Goal: Information Seeking & Learning: Learn about a topic

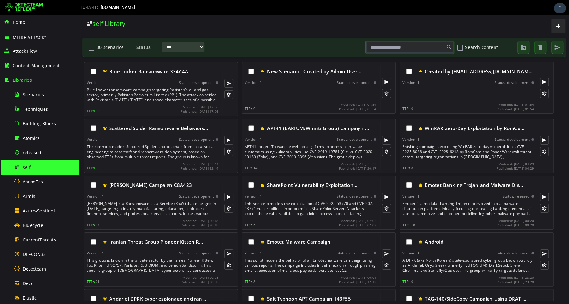
scroll to position [98, 0]
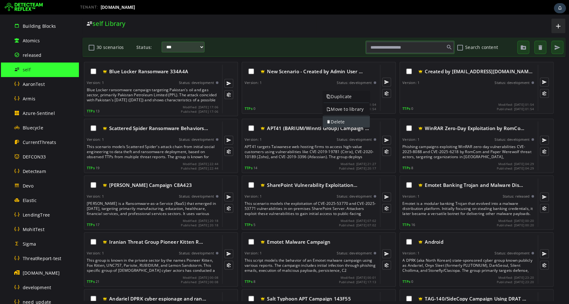
click at [339, 125] on link "Delete" at bounding box center [346, 121] width 47 height 11
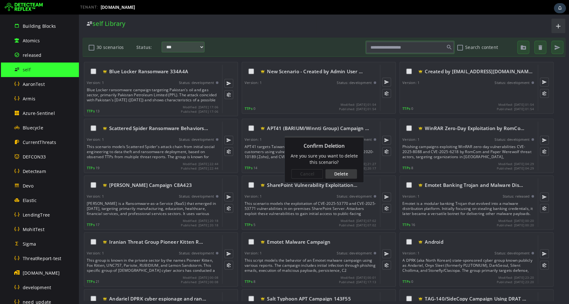
click at [340, 173] on div "Delete" at bounding box center [342, 173] width 32 height 9
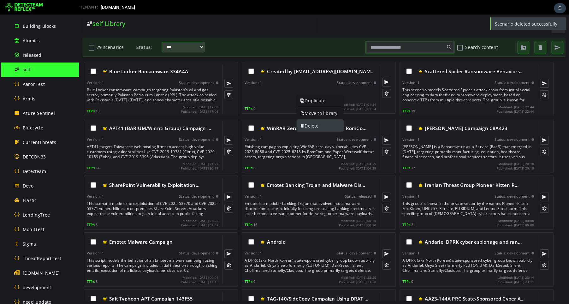
click at [312, 127] on link "Delete" at bounding box center [320, 125] width 47 height 11
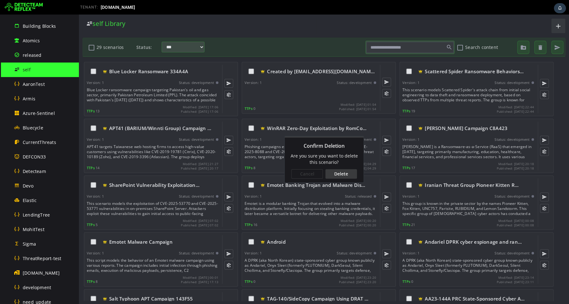
click at [341, 176] on div "Delete" at bounding box center [342, 173] width 32 height 9
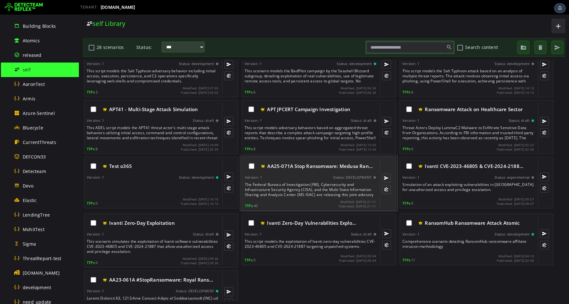
scroll to position [0, 0]
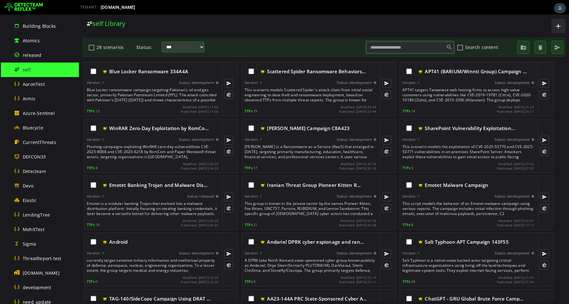
click at [26, 6] on img at bounding box center [24, 7] width 38 height 10
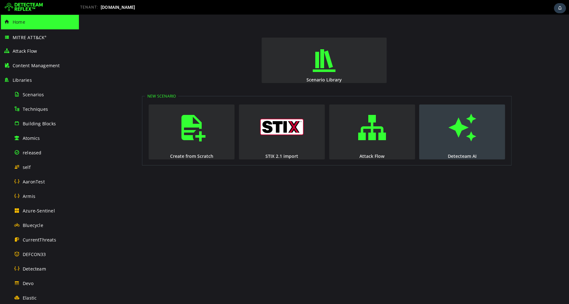
click at [462, 145] on span "button" at bounding box center [462, 127] width 6 height 43
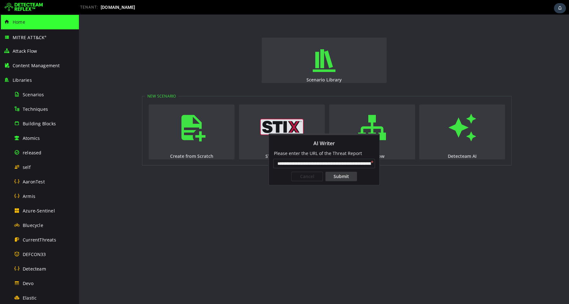
scroll to position [0, 122]
type input "**********"
click at [343, 177] on div "Submit" at bounding box center [342, 176] width 32 height 9
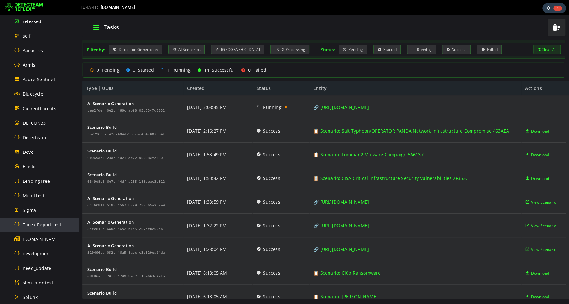
scroll to position [135, 0]
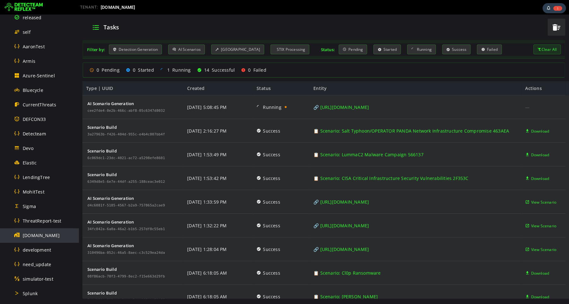
click at [31, 236] on span "[DOMAIN_NAME]" at bounding box center [41, 235] width 37 height 6
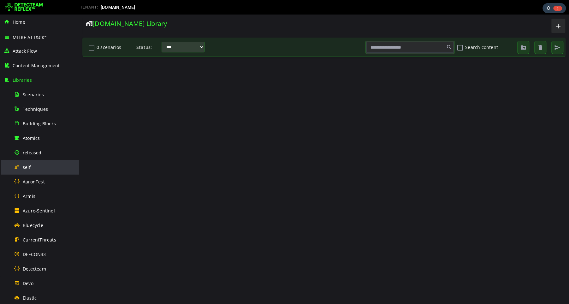
click at [26, 169] on span "self" at bounding box center [27, 167] width 8 height 6
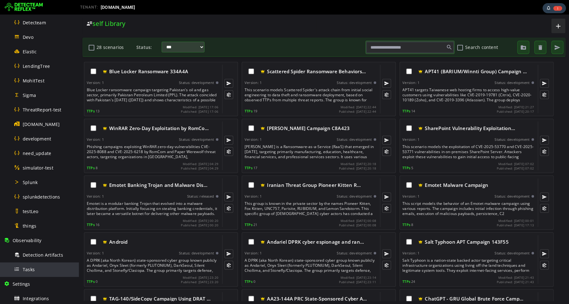
scroll to position [139, 0]
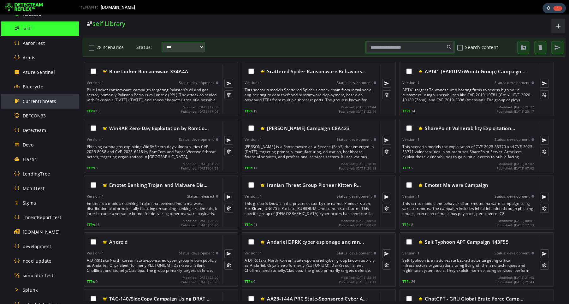
click at [38, 104] on div "CurrentThreats" at bounding box center [44, 101] width 61 height 14
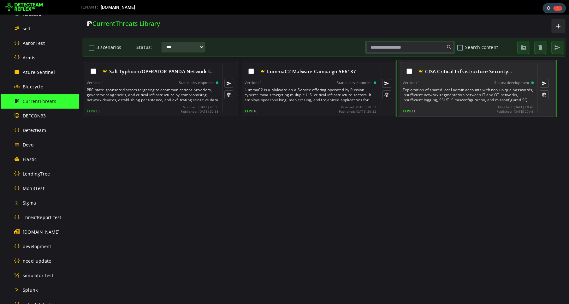
click at [462, 96] on div "Exploitation of shared local admin accounts with non-unique passwords, insuffic…" at bounding box center [469, 94] width 132 height 15
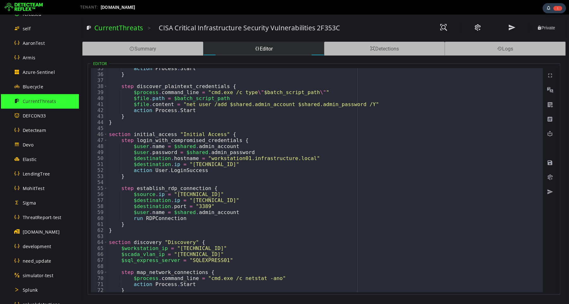
scroll to position [200, 0]
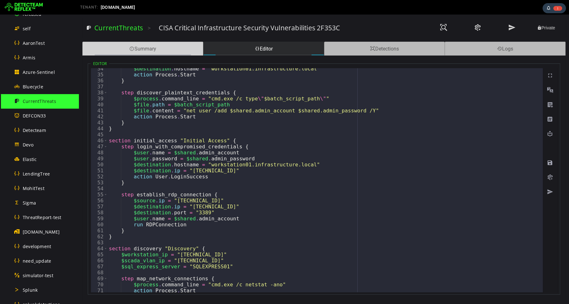
click at [189, 51] on div "Summary" at bounding box center [142, 49] width 121 height 14
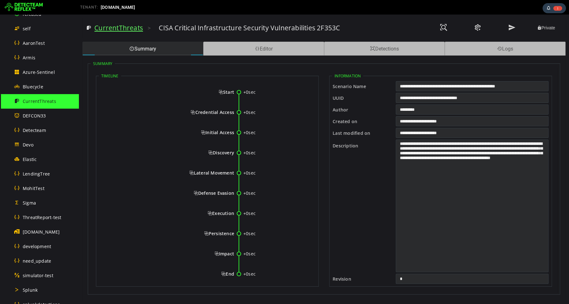
click at [114, 28] on link "CurrentThreats" at bounding box center [118, 27] width 49 height 9
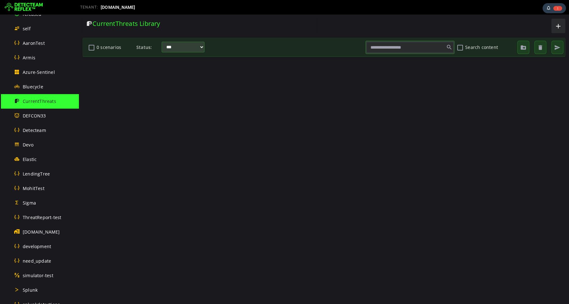
scroll to position [0, 0]
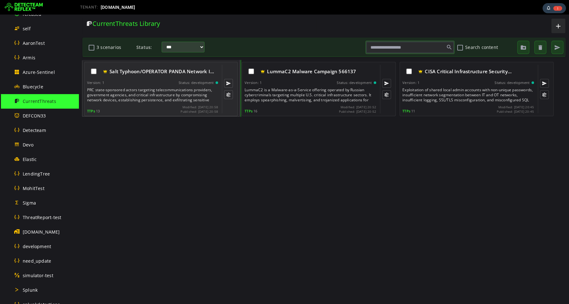
click at [160, 90] on div "PRC state-sponsored actors targeting telecommunications providers, government a…" at bounding box center [153, 94] width 132 height 15
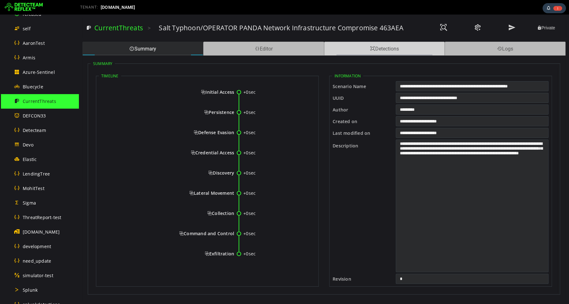
click at [377, 50] on div "Detections" at bounding box center [384, 49] width 121 height 14
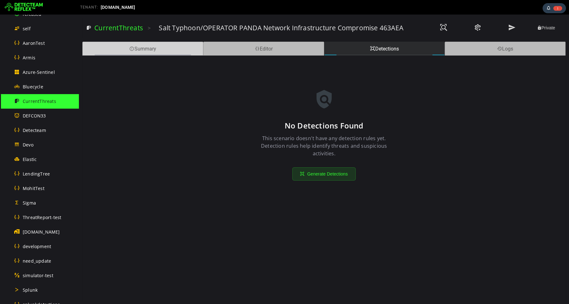
click at [140, 49] on div "Summary" at bounding box center [142, 49] width 121 height 14
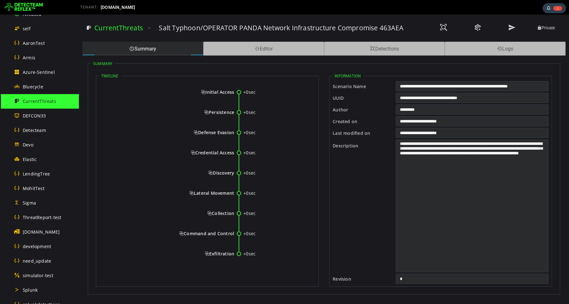
click at [239, 92] on circle at bounding box center [239, 92] width 4 height 4
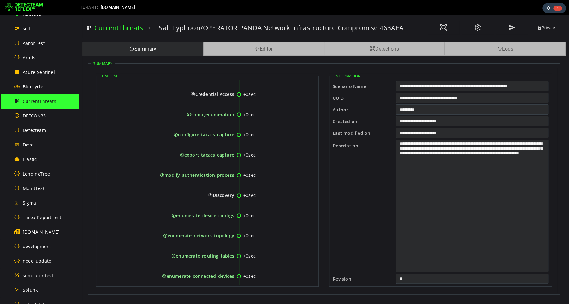
scroll to position [354, 0]
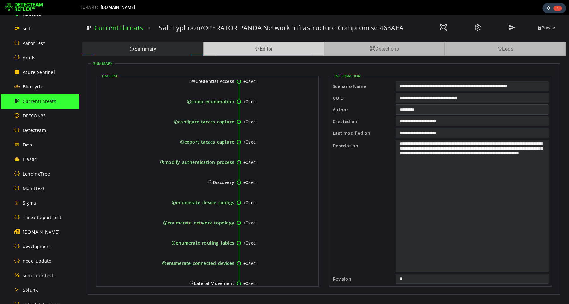
click at [287, 54] on div "Editor" at bounding box center [263, 49] width 121 height 14
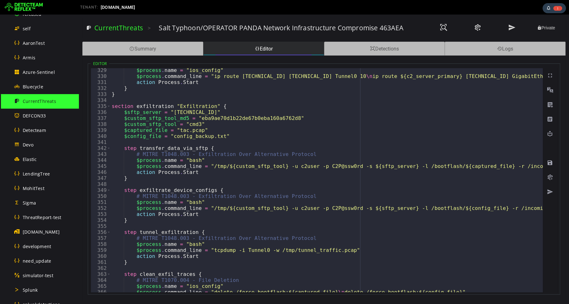
scroll to position [1990, 0]
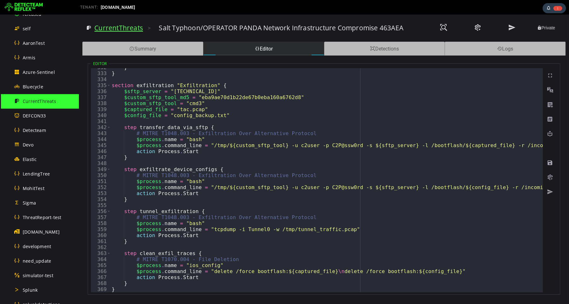
click at [115, 28] on link "CurrentThreats" at bounding box center [118, 27] width 49 height 9
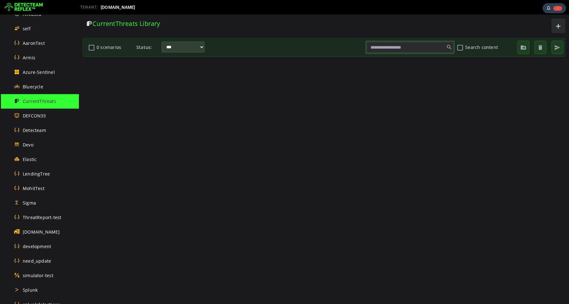
scroll to position [0, 0]
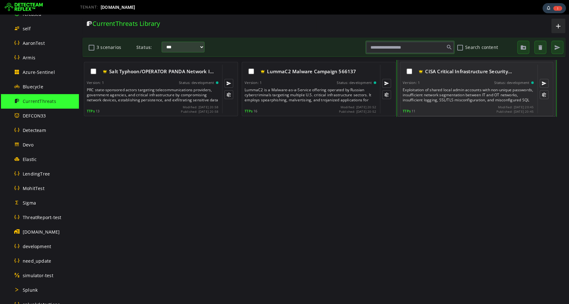
click at [486, 94] on div "Exploitation of shared local admin accounts with non-unique passwords, insuffic…" at bounding box center [469, 94] width 132 height 15
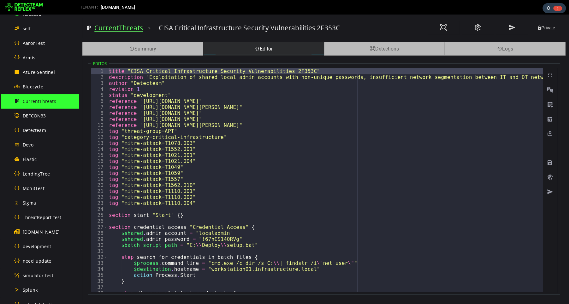
click at [112, 30] on link "CurrentThreats" at bounding box center [118, 27] width 49 height 9
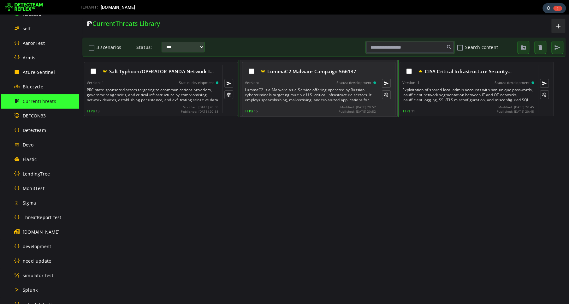
click at [288, 87] on div "LummaC2 Malware Campaign 566137 Version: 1 Status: development LummaC2 is a Mal…" at bounding box center [310, 89] width 131 height 49
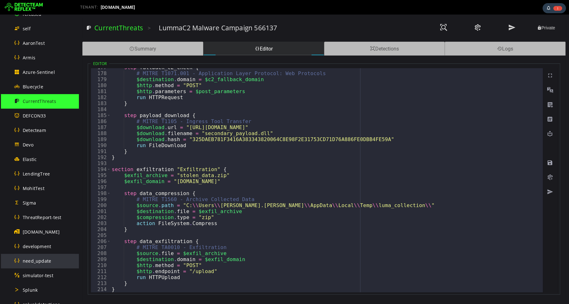
scroll to position [335, 0]
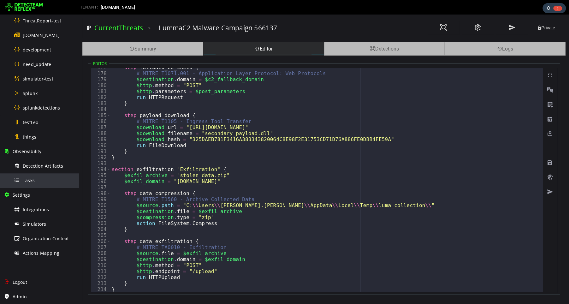
click at [31, 180] on span "Tasks" at bounding box center [29, 180] width 12 height 6
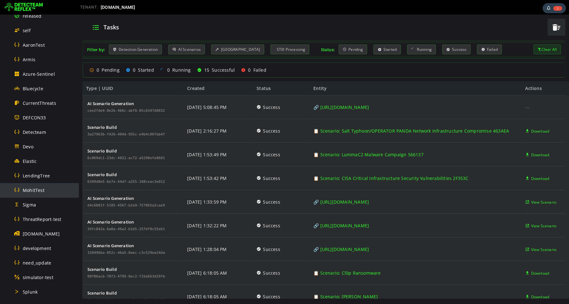
scroll to position [138, 0]
click at [31, 232] on span "[DOMAIN_NAME]" at bounding box center [41, 233] width 37 height 6
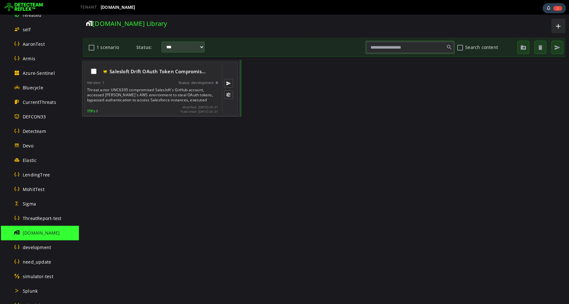
click at [133, 96] on div "Threat actor UNC6395 compromised Salesloft's GitHub account, accessed [PERSON_N…" at bounding box center [153, 94] width 132 height 15
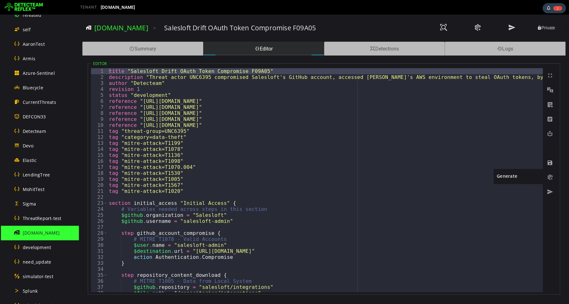
click at [548, 179] on span at bounding box center [550, 177] width 6 height 6
click at [385, 51] on div "Detections" at bounding box center [384, 49] width 121 height 14
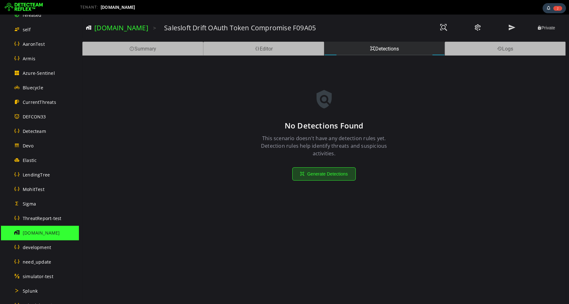
click at [325, 173] on button "Generate Detections" at bounding box center [323, 173] width 63 height 13
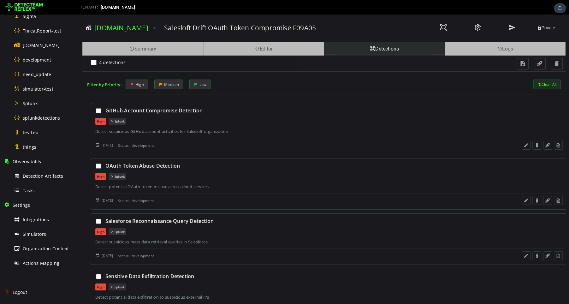
scroll to position [335, 0]
